Goal: Check status

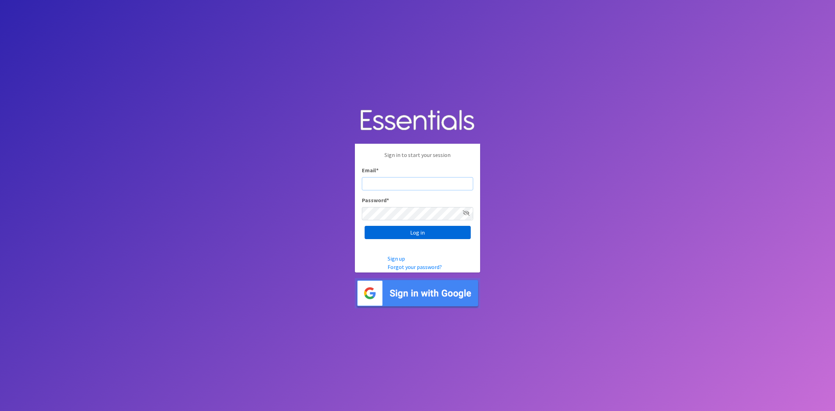
type input "[PERSON_NAME][EMAIL_ADDRESS][DOMAIN_NAME]"
click at [378, 235] on input "Log in" at bounding box center [417, 232] width 106 height 13
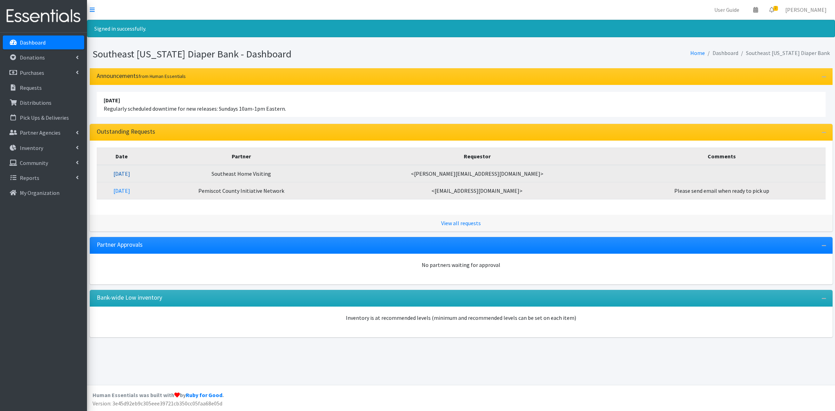
click at [130, 174] on link "[DATE]" at bounding box center [121, 173] width 17 height 7
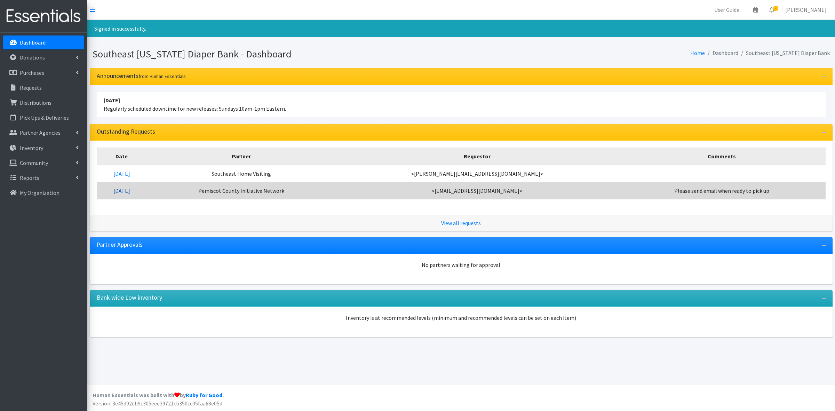
click at [130, 192] on link "[DATE]" at bounding box center [121, 190] width 17 height 7
